Goal: Information Seeking & Learning: Learn about a topic

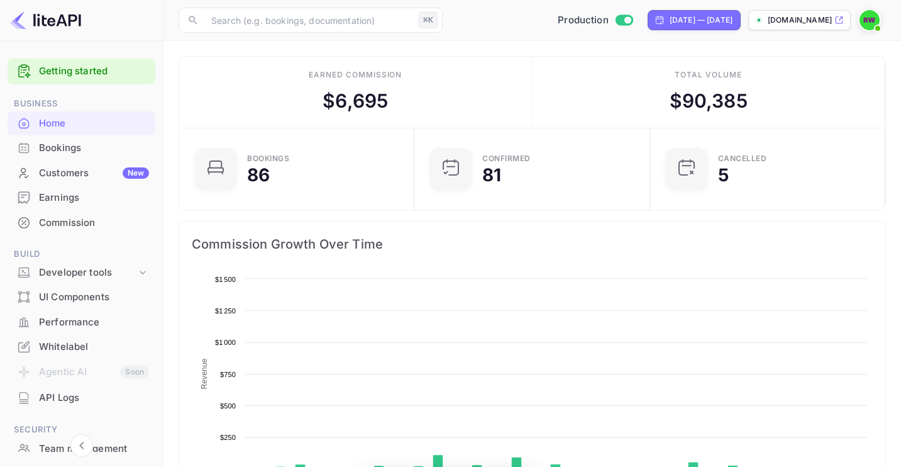
scroll to position [195, 218]
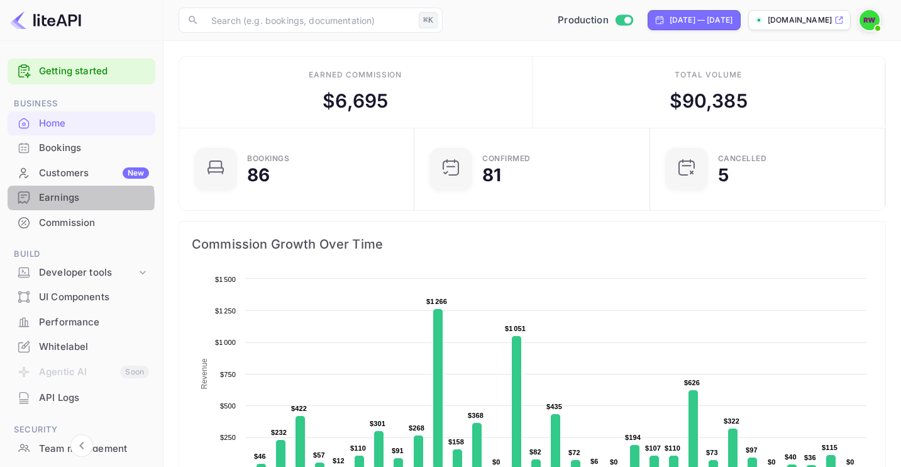
click at [65, 199] on div "Earnings" at bounding box center [94, 198] width 110 height 14
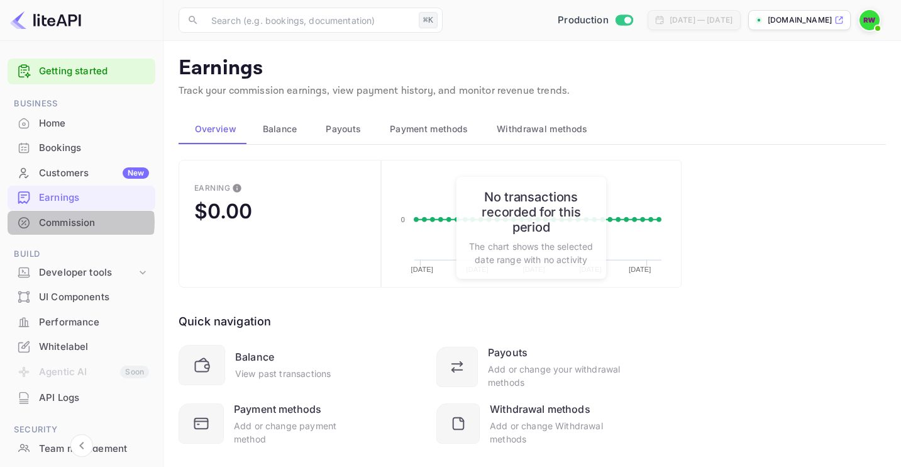
click at [79, 223] on div "Commission" at bounding box center [94, 223] width 110 height 14
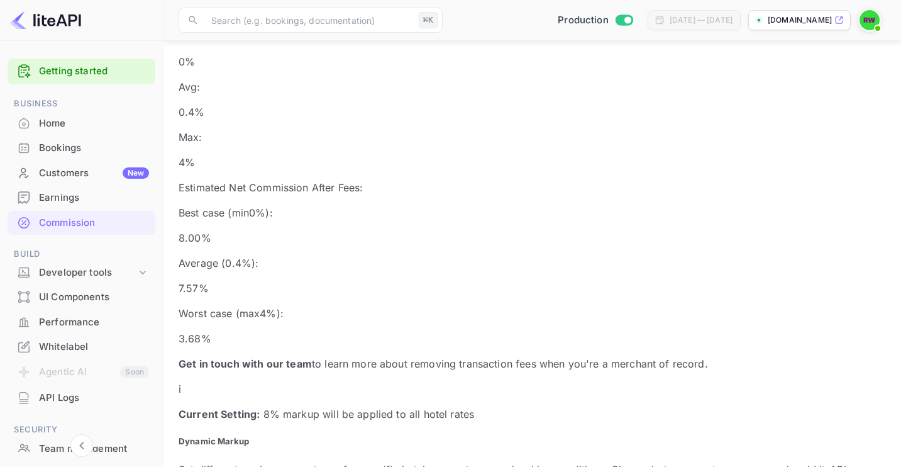
scroll to position [1036, 0]
